Goal: Task Accomplishment & Management: Manage account settings

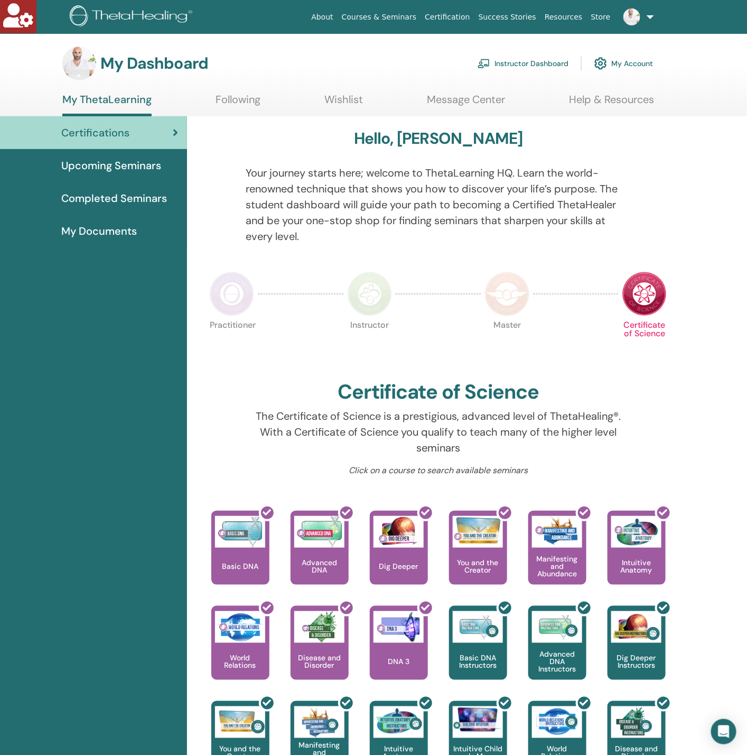
click at [525, 64] on link "Instructor Dashboard" at bounding box center [523, 63] width 91 height 23
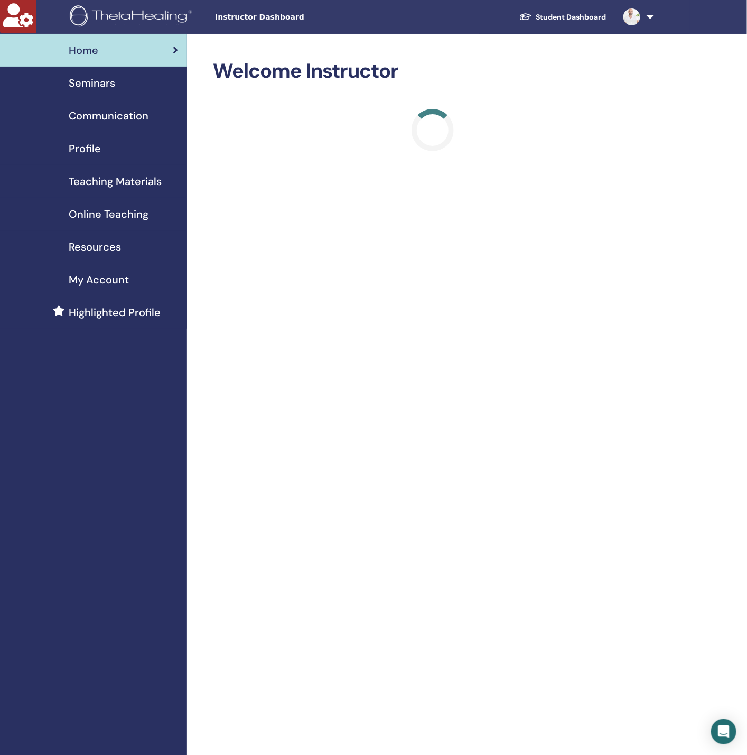
click at [98, 81] on span "Seminars" at bounding box center [92, 83] width 47 height 16
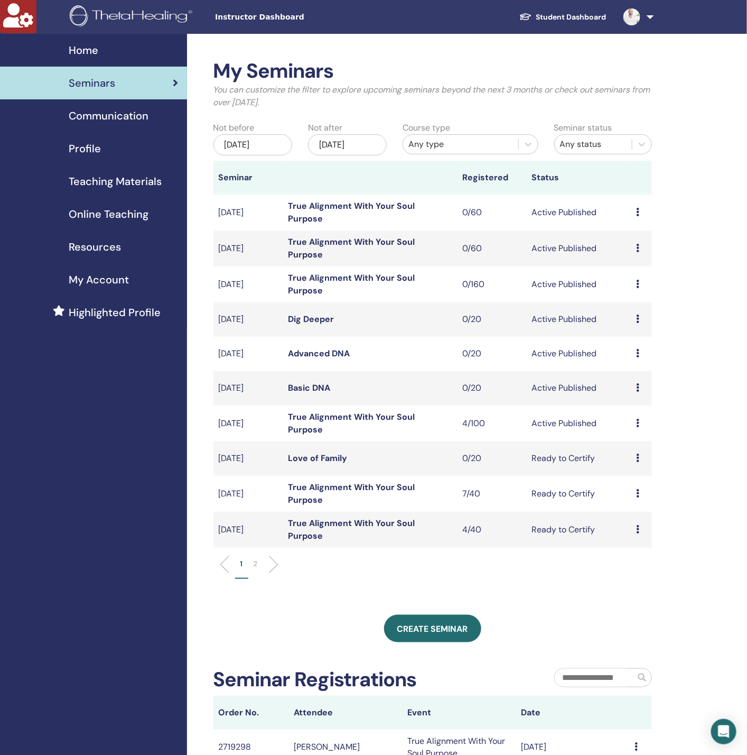
click at [320, 416] on link "True Alignment With Your Soul Purpose" at bounding box center [351, 423] width 127 height 24
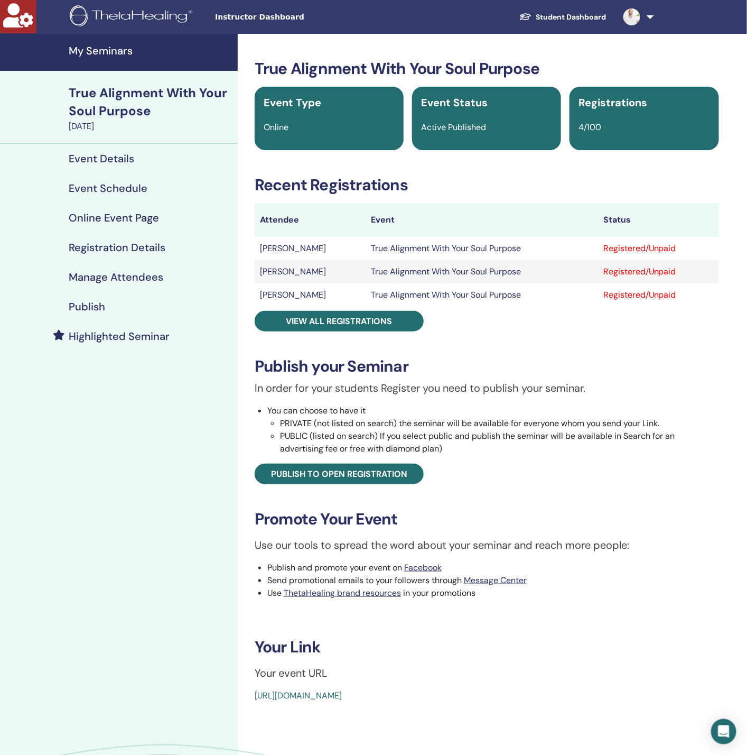
click at [99, 250] on h4 "Registration Details" at bounding box center [117, 247] width 97 height 13
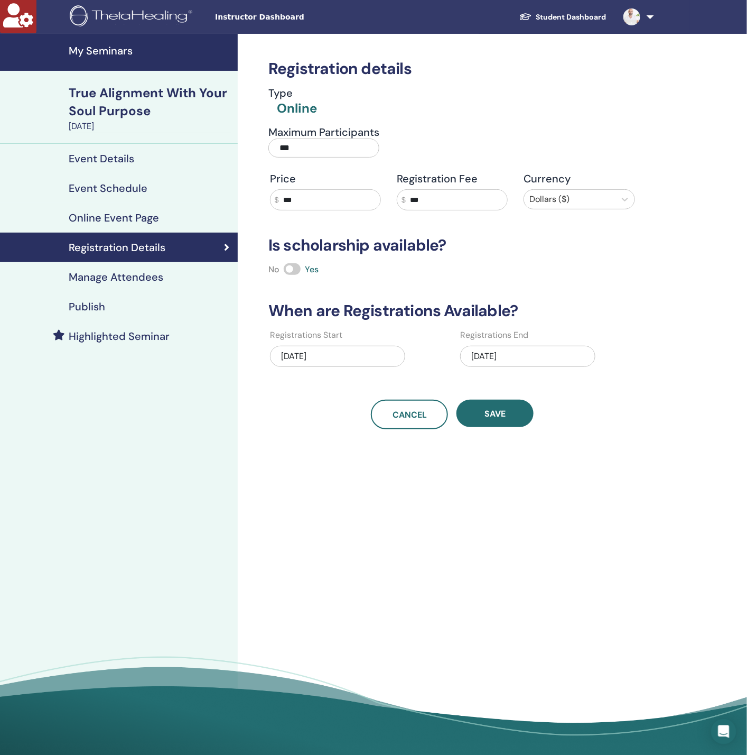
click at [98, 280] on h4 "Manage Attendees" at bounding box center [116, 277] width 95 height 13
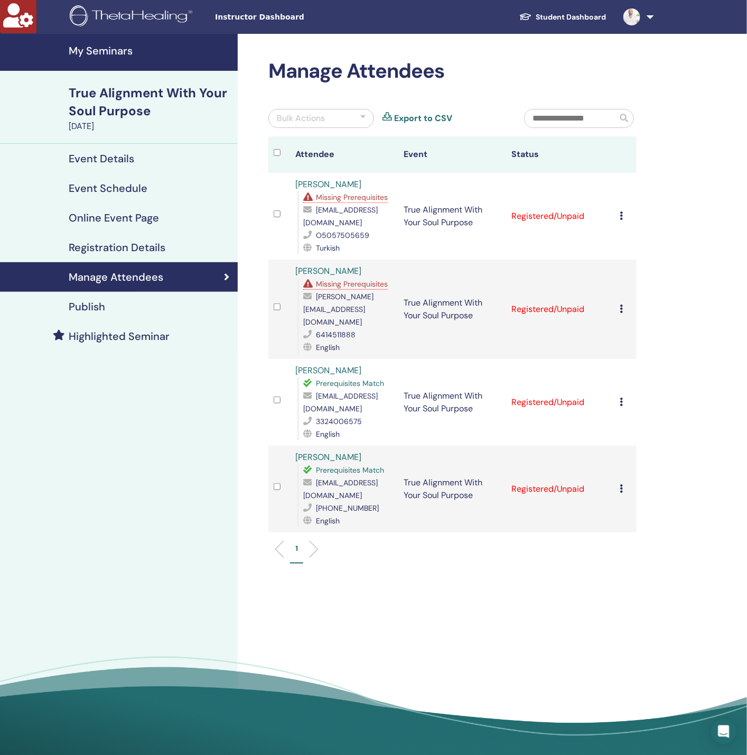
click at [102, 191] on h4 "Event Schedule" at bounding box center [108, 188] width 79 height 13
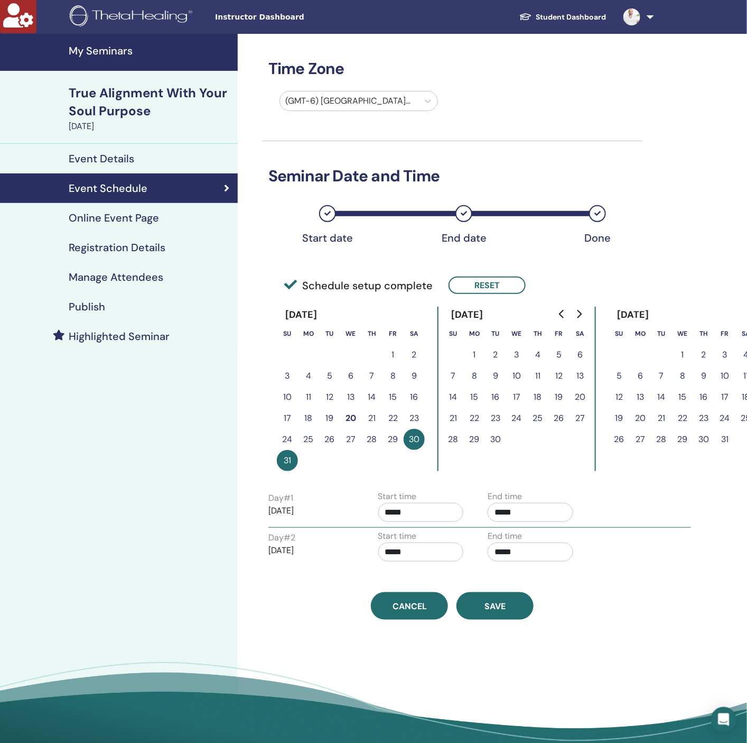
click at [107, 223] on h4 "Online Event Page" at bounding box center [114, 217] width 90 height 13
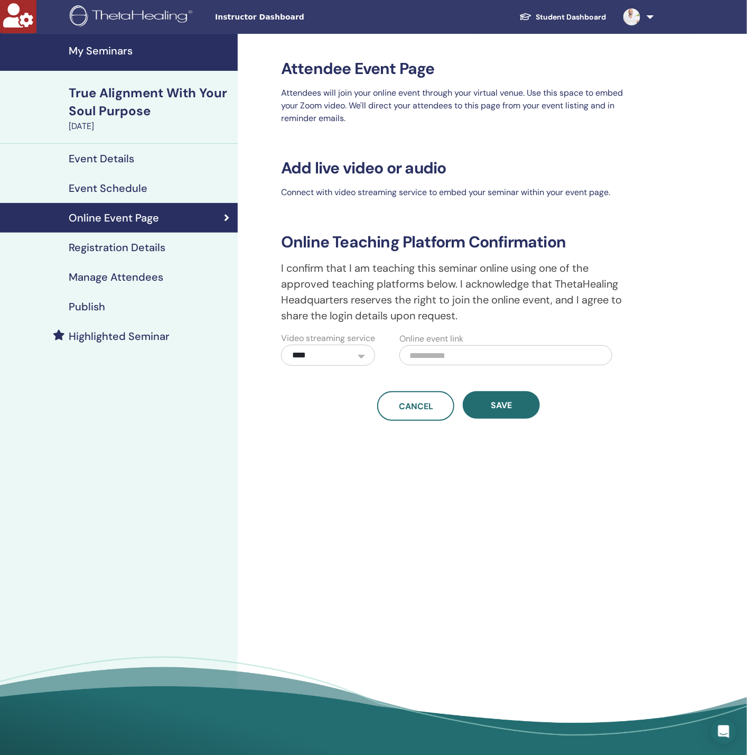
click at [121, 158] on h4 "Event Details" at bounding box center [102, 158] width 66 height 13
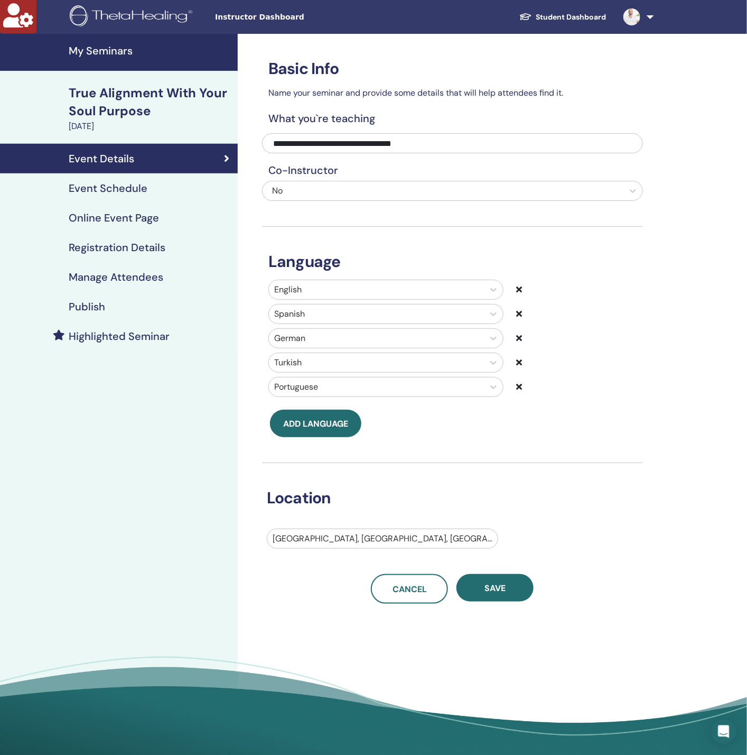
click at [519, 341] on icon at bounding box center [519, 338] width 6 height 8
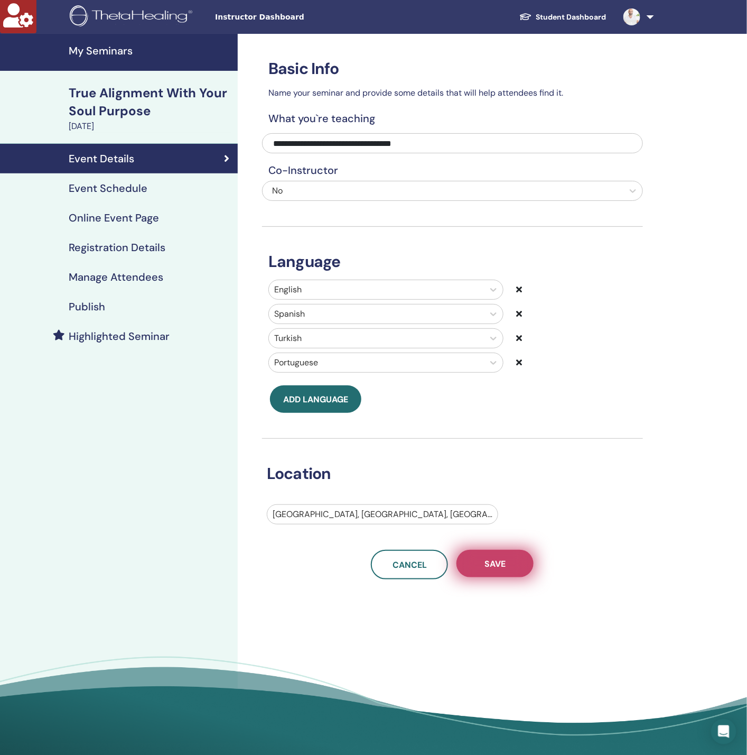
click at [500, 569] on span "Save" at bounding box center [495, 563] width 21 height 11
